Goal: Obtain resource: Download file/media

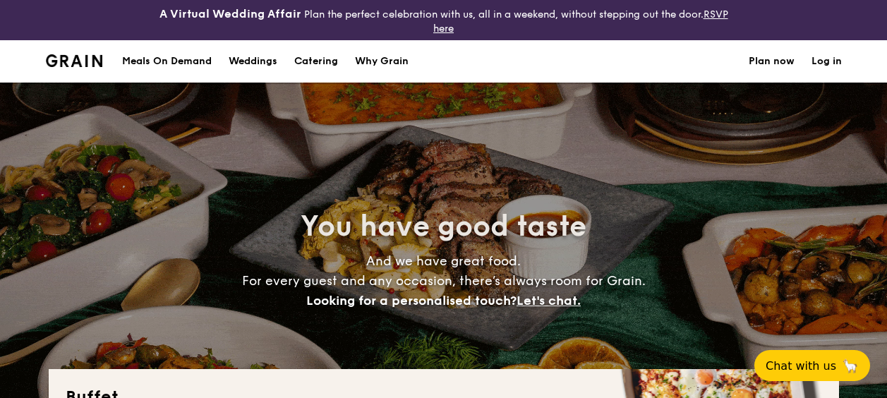
select select
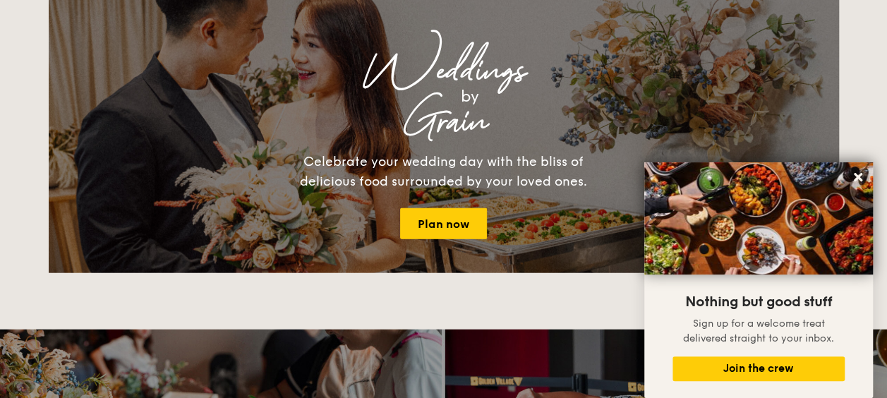
scroll to position [1906, 0]
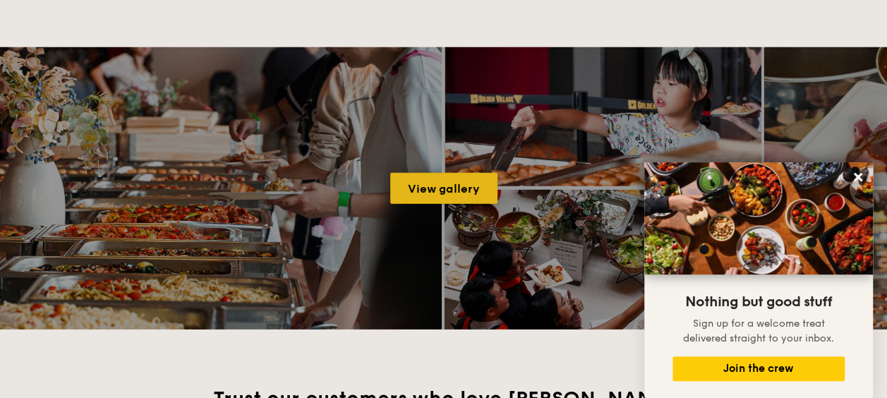
click at [463, 193] on link "View gallery" at bounding box center [443, 188] width 107 height 31
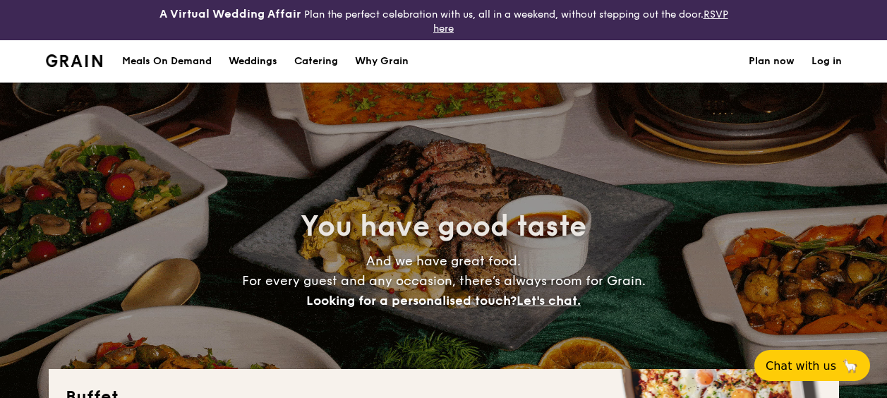
select select
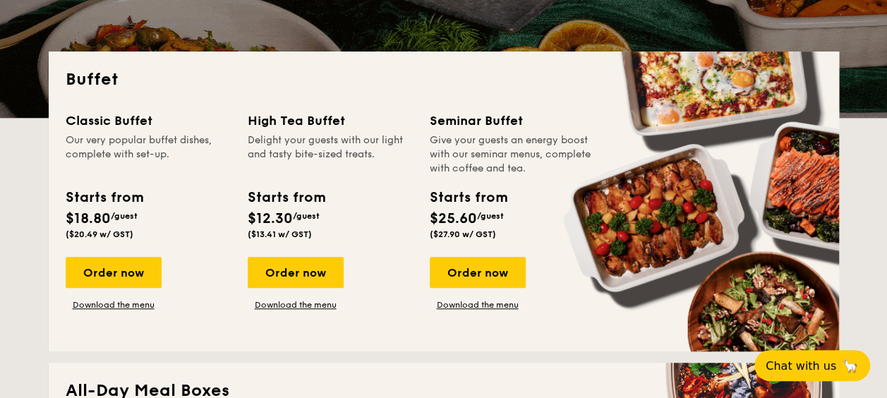
scroll to position [282, 0]
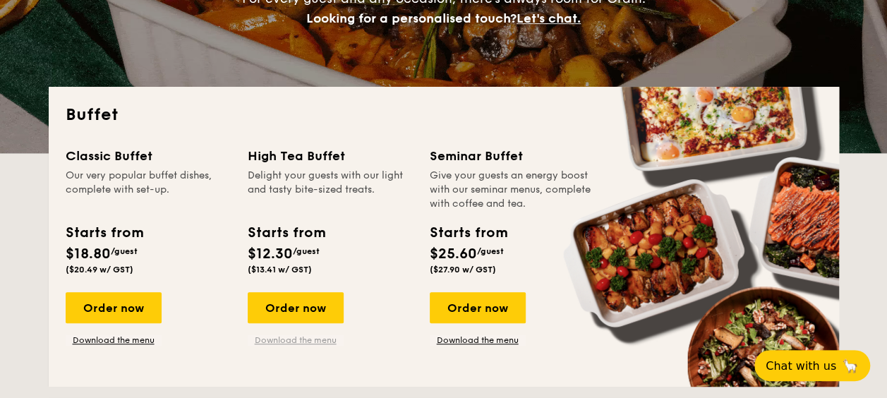
click at [275, 338] on link "Download the menu" at bounding box center [296, 340] width 96 height 11
